Goal: Understand process/instructions: Learn how to perform a task or action

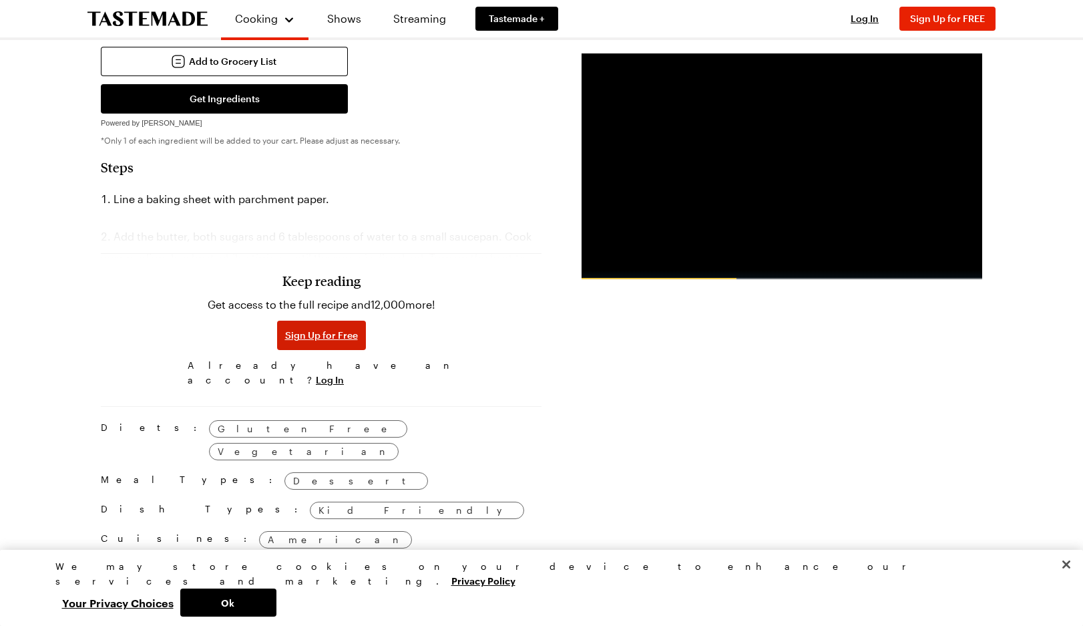
scroll to position [595, 0]
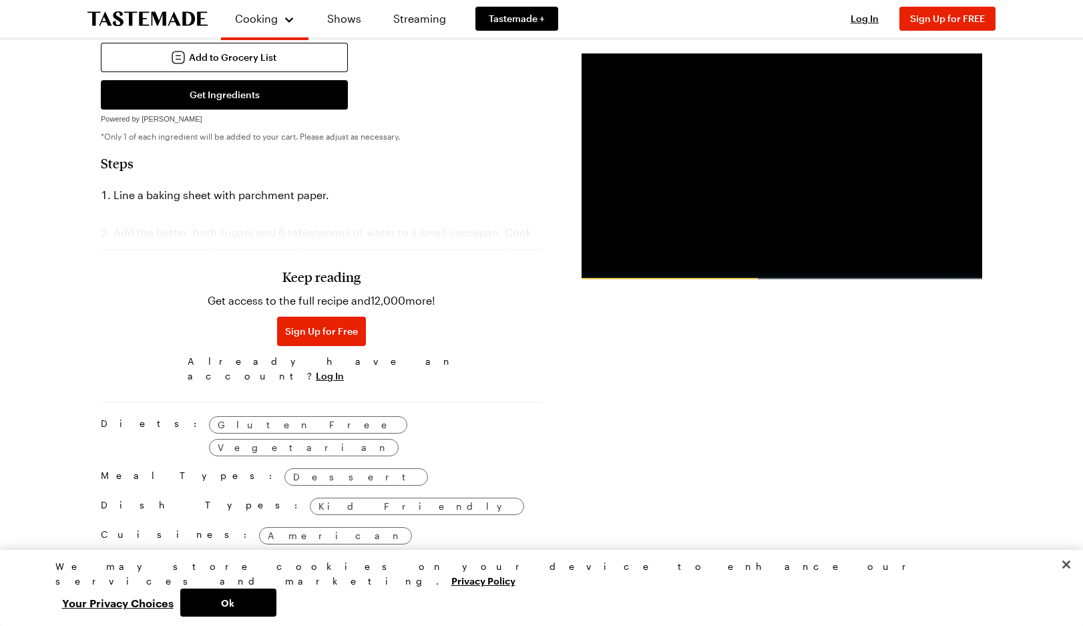
click at [373, 184] on ol "Line a baking sheet with parchment paper. Add the butter, both sugars and 6 tab…" at bounding box center [321, 256] width 441 height 144
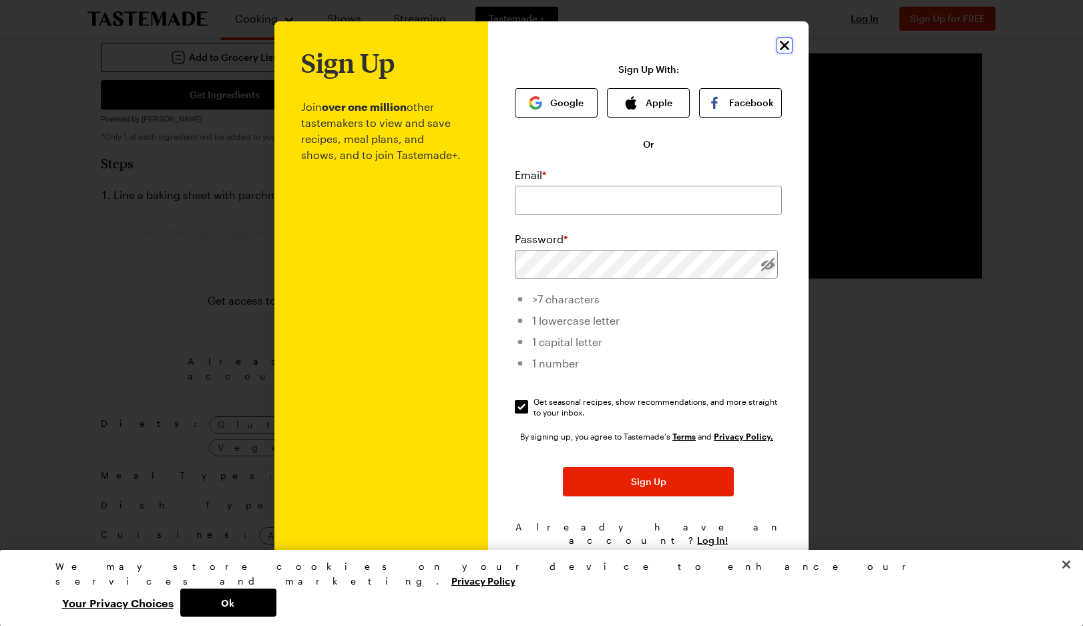
click at [790, 41] on icon "Close" at bounding box center [784, 45] width 16 height 16
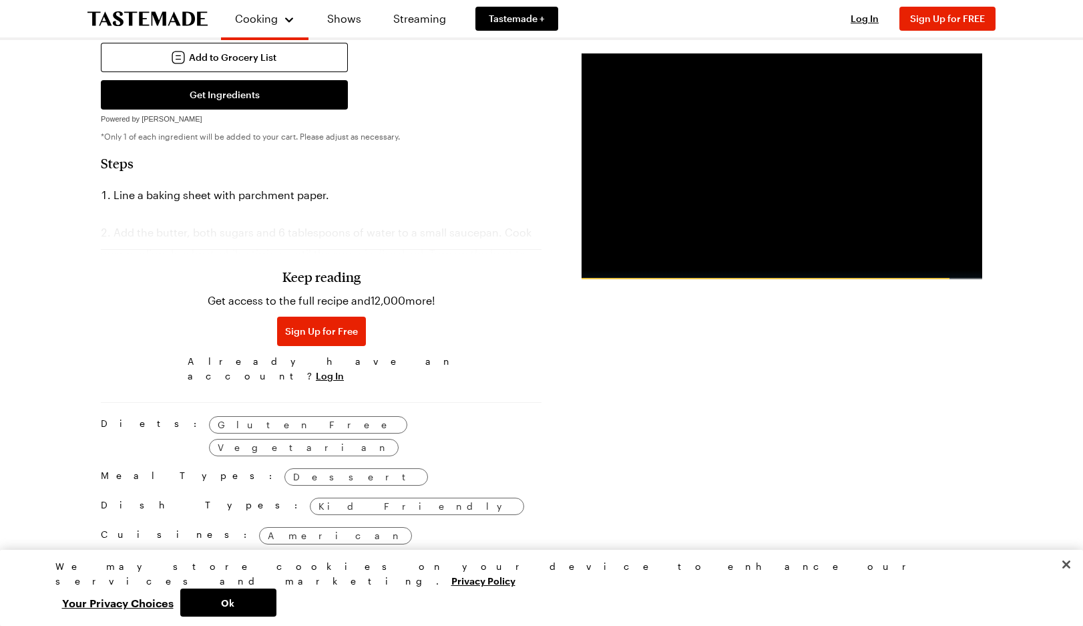
scroll to position [592, 0]
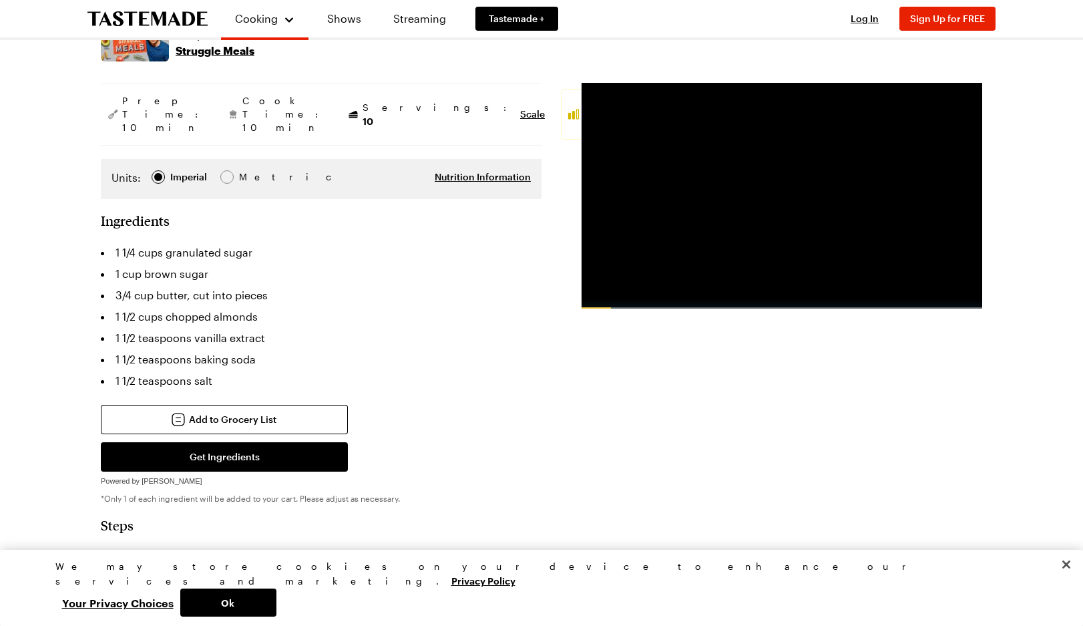
scroll to position [211, 0]
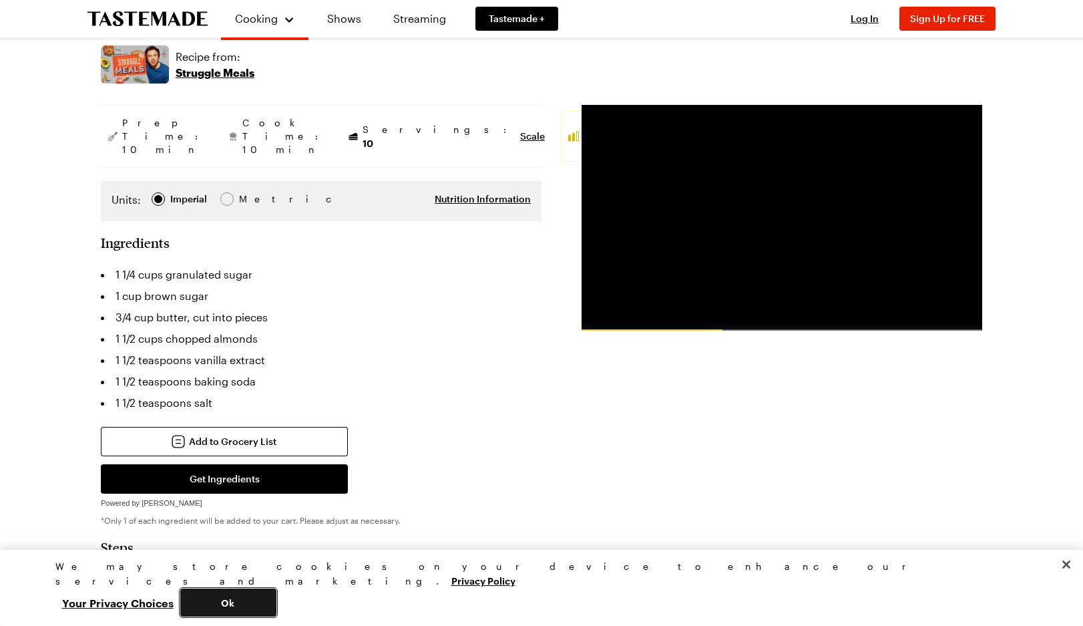
click at [276, 597] on button "Ok" at bounding box center [228, 602] width 96 height 28
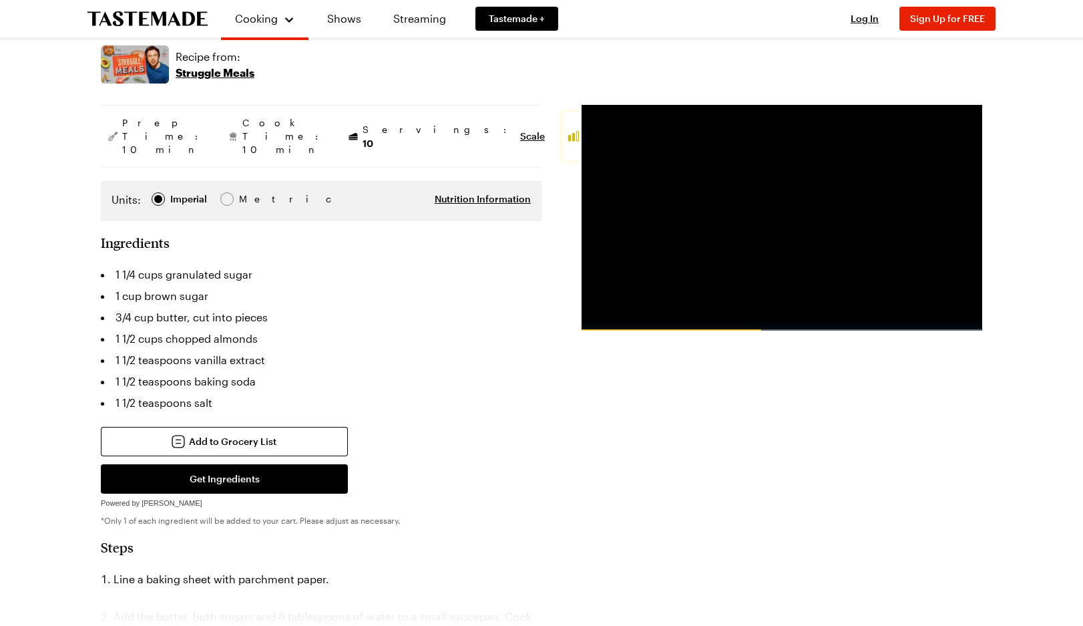
click at [230, 192] on span "Metric Metric" at bounding box center [243, 199] width 47 height 15
